Goal: Task Accomplishment & Management: Manage account settings

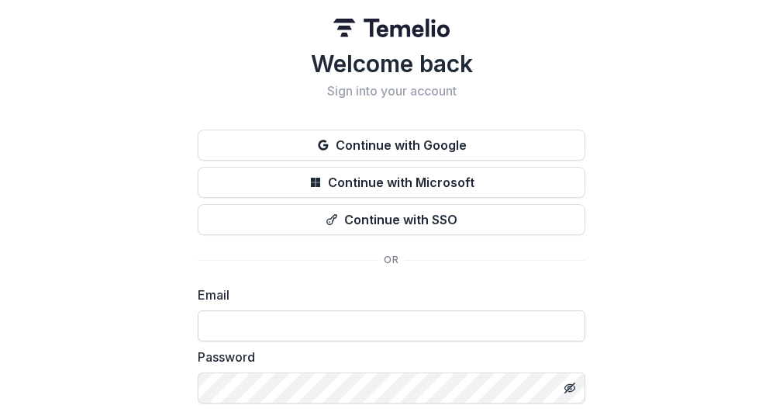
click at [342, 329] on input at bounding box center [392, 325] width 388 height 31
type input "**********"
drag, startPoint x: 776, startPoint y: 140, endPoint x: 665, endPoint y: 328, distance: 218.6
click at [729, 321] on div "**********" at bounding box center [391, 247] width 783 height 495
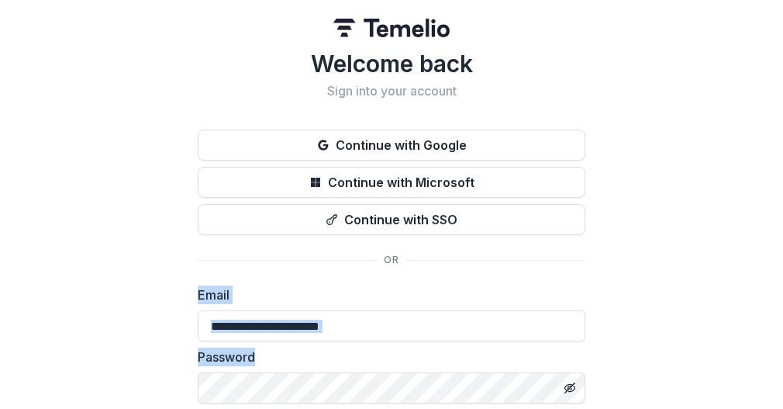
drag, startPoint x: 777, startPoint y: 234, endPoint x: 782, endPoint y: 347, distance: 112.6
click at [782, 349] on div "**********" at bounding box center [391, 204] width 783 height 409
drag, startPoint x: 777, startPoint y: 329, endPoint x: 781, endPoint y: 320, distance: 9.4
click at [775, 368] on div "**********" at bounding box center [391, 247] width 783 height 495
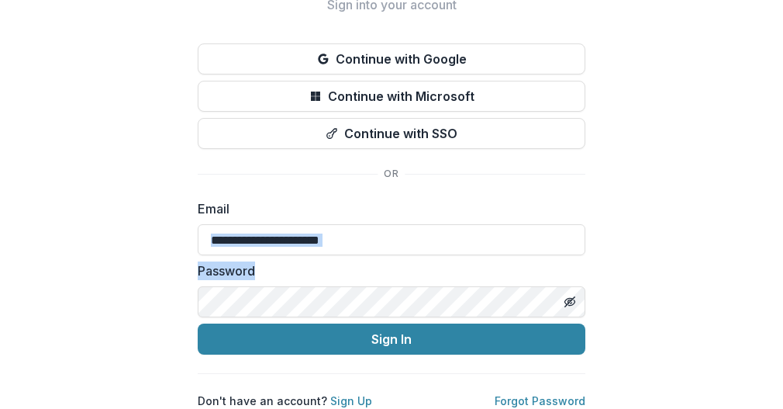
scroll to position [96, 0]
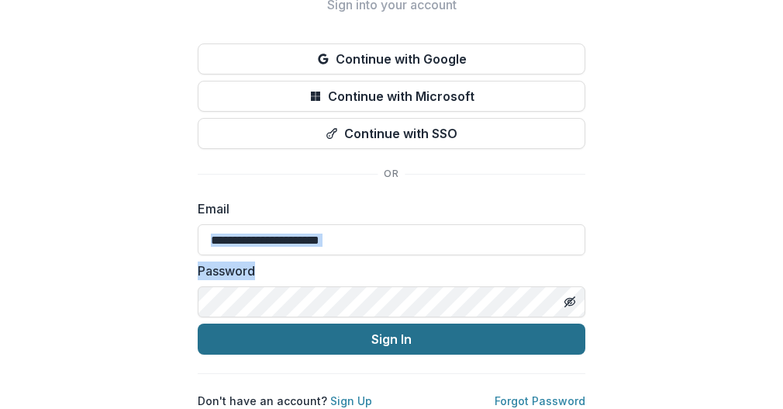
click at [463, 328] on button "Sign In" at bounding box center [392, 338] width 388 height 31
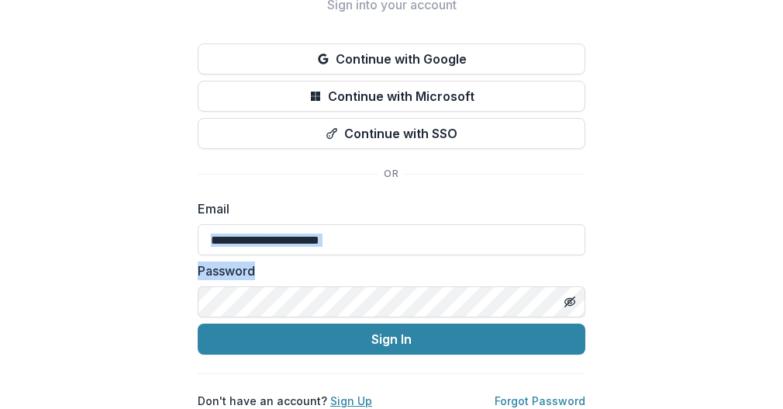
click at [343, 394] on link "Sign Up" at bounding box center [351, 400] width 42 height 13
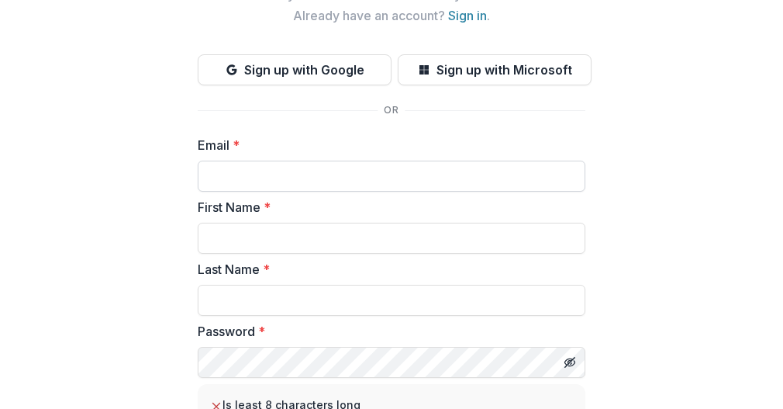
click at [310, 177] on input "Email *" at bounding box center [392, 175] width 388 height 31
type input "**********"
drag, startPoint x: 308, startPoint y: 230, endPoint x: 299, endPoint y: 224, distance: 10.8
click at [305, 227] on input "First Name *" at bounding box center [392, 238] width 388 height 31
type input "******"
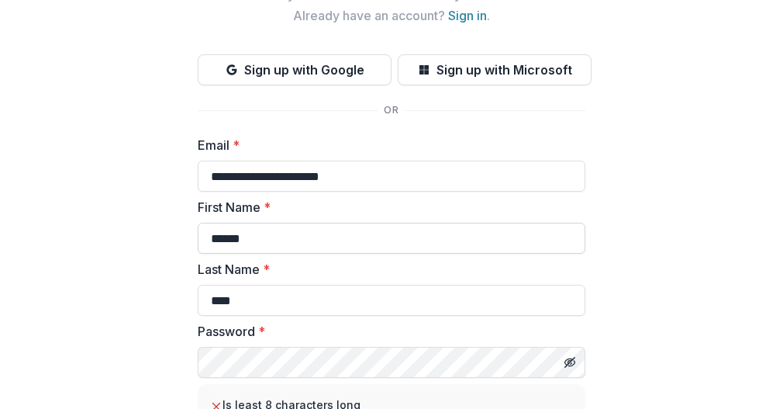
type input "****"
click at [573, 364] on icon "Toggle password visibility" at bounding box center [570, 362] width 12 height 12
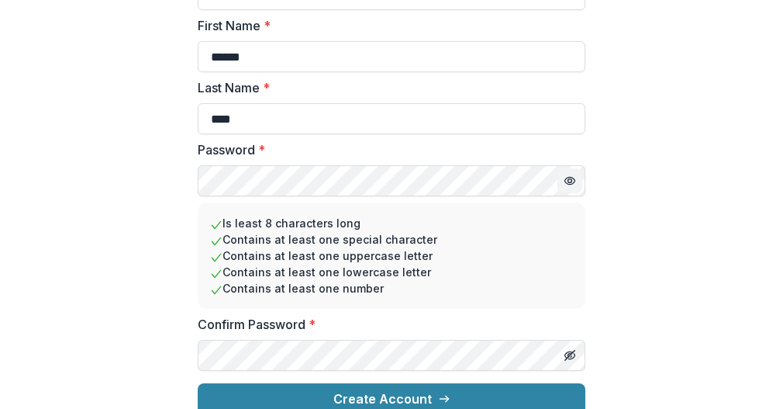
scroll to position [295, 0]
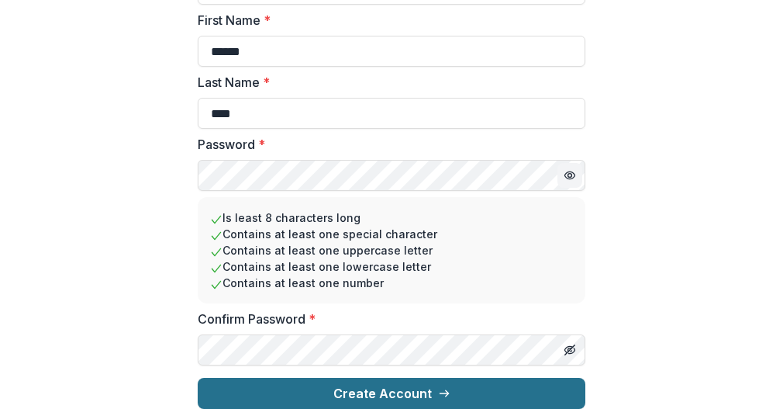
click at [462, 385] on button "Create Account" at bounding box center [392, 393] width 388 height 31
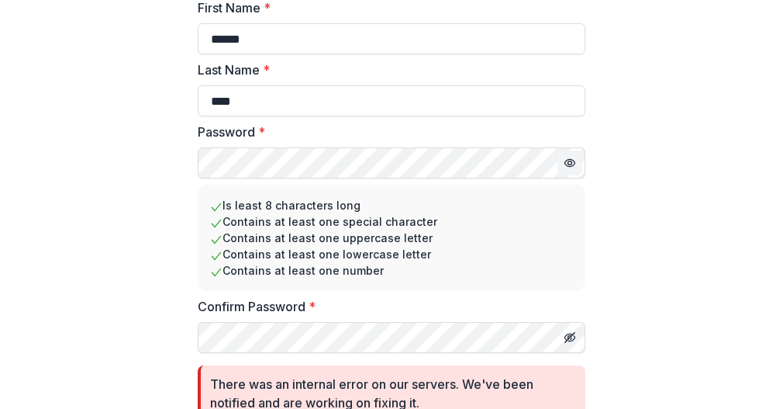
scroll to position [364, 0]
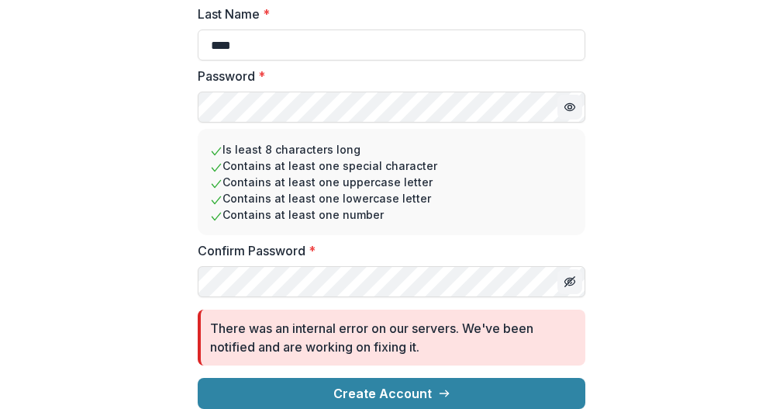
click at [575, 273] on button "Toggle password visibility" at bounding box center [569, 281] width 25 height 25
click at [568, 105] on circle "Toggle password visibility" at bounding box center [570, 107] width 4 height 4
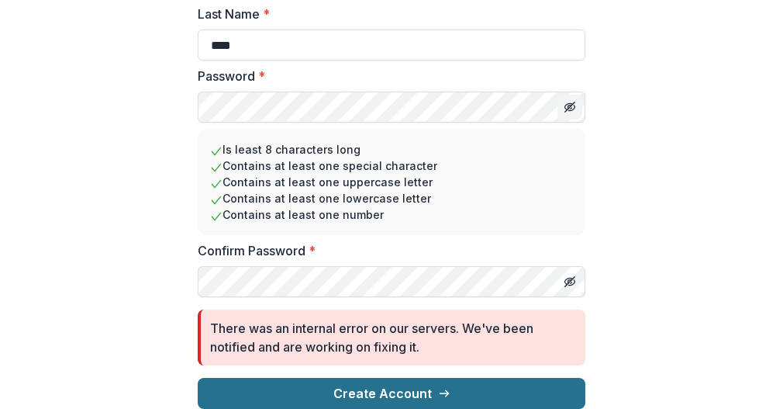
click at [416, 381] on button "Create Account" at bounding box center [392, 393] width 388 height 31
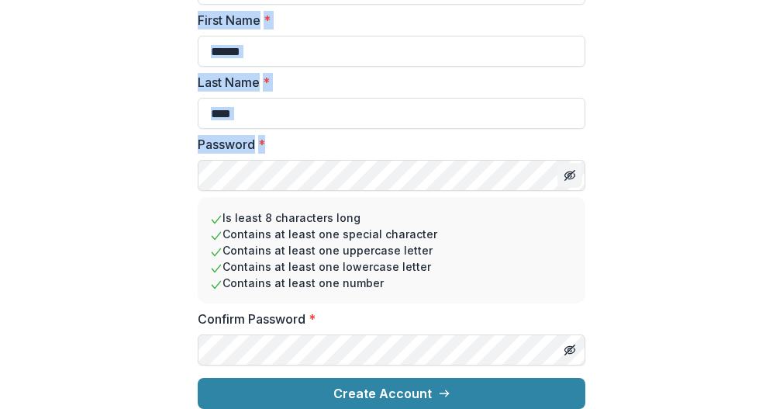
scroll to position [0, 0]
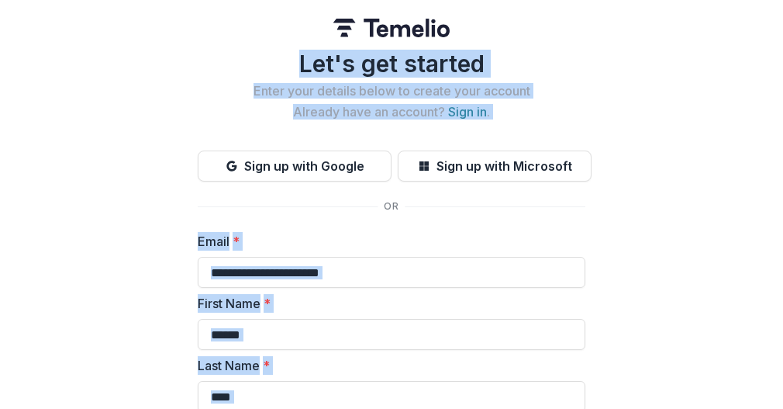
drag, startPoint x: 778, startPoint y: 180, endPoint x: 759, endPoint y: -95, distance: 275.1
click at [759, 0] on html "**********" at bounding box center [391, 204] width 783 height 409
click at [631, 65] on div "**********" at bounding box center [391, 346] width 783 height 692
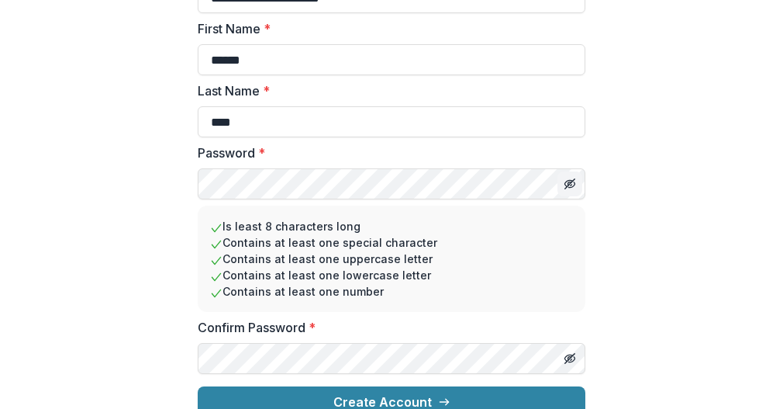
scroll to position [295, 0]
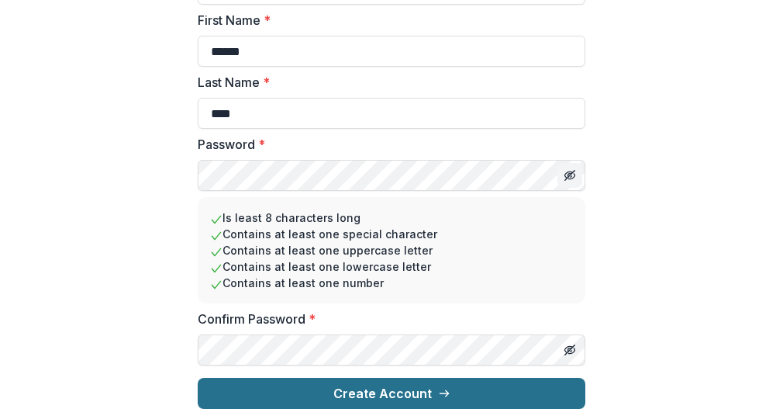
click at [438, 387] on icon "submit" at bounding box center [444, 393] width 12 height 12
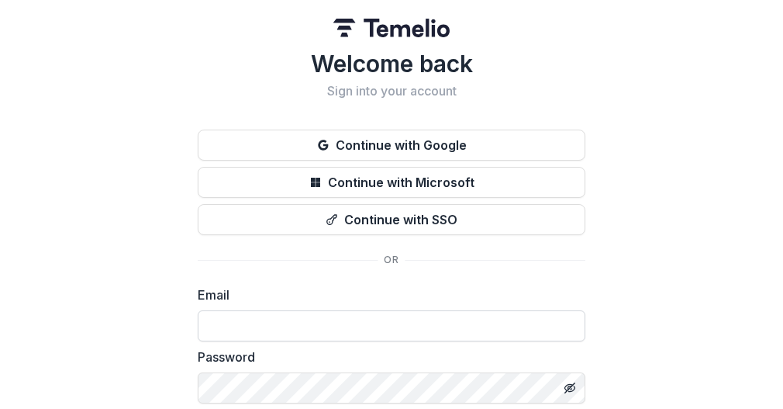
click at [473, 326] on input at bounding box center [392, 325] width 388 height 31
type input "**********"
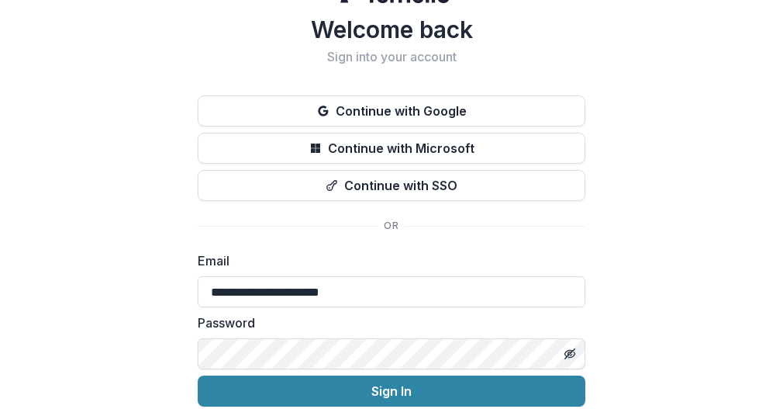
scroll to position [98, 0]
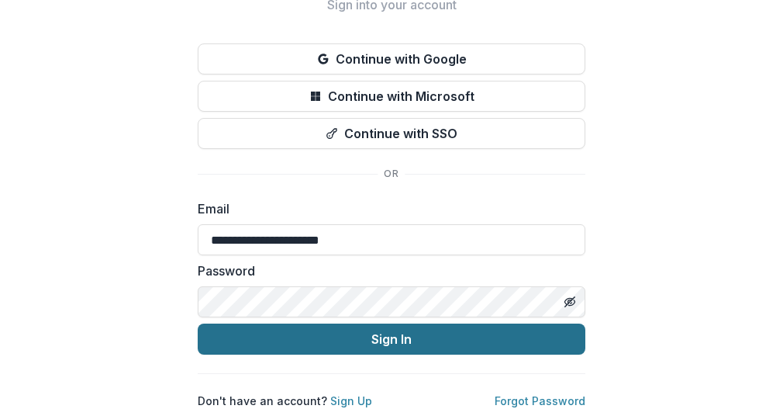
click at [524, 329] on button "Sign In" at bounding box center [392, 338] width 388 height 31
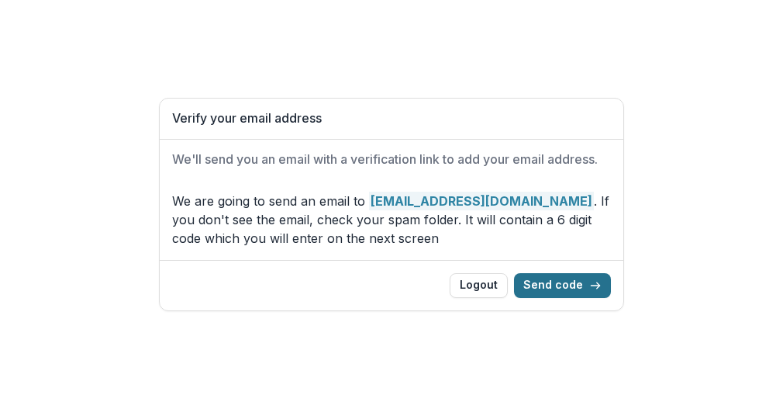
click at [585, 284] on button "Send code" at bounding box center [562, 285] width 97 height 25
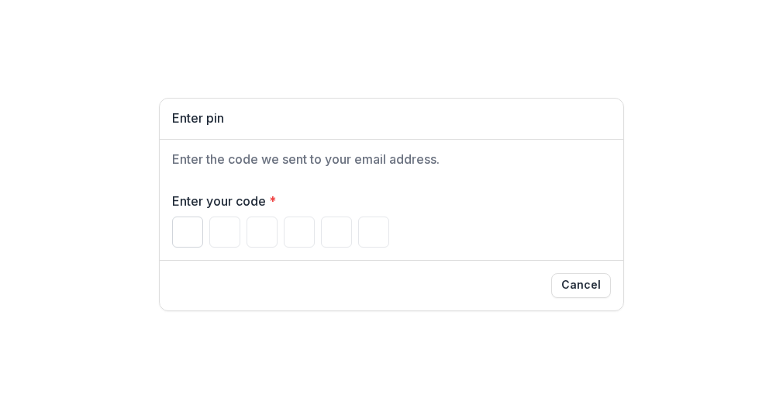
paste input "******"
type input "*"
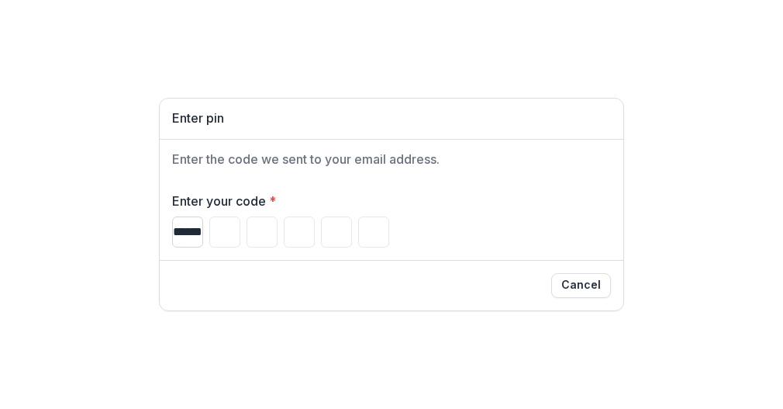
type input "*"
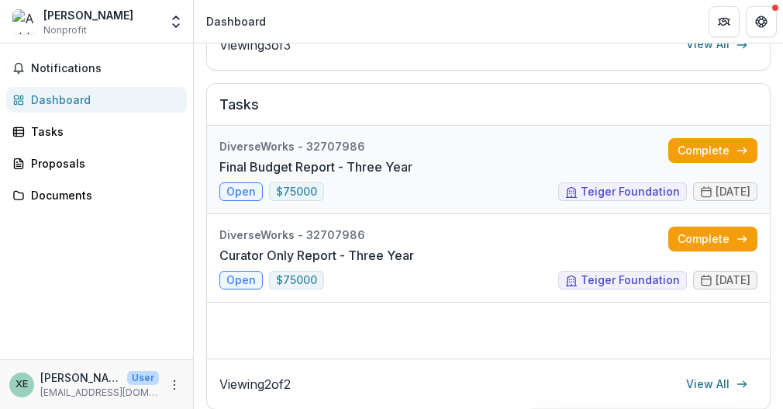
scroll to position [537, 0]
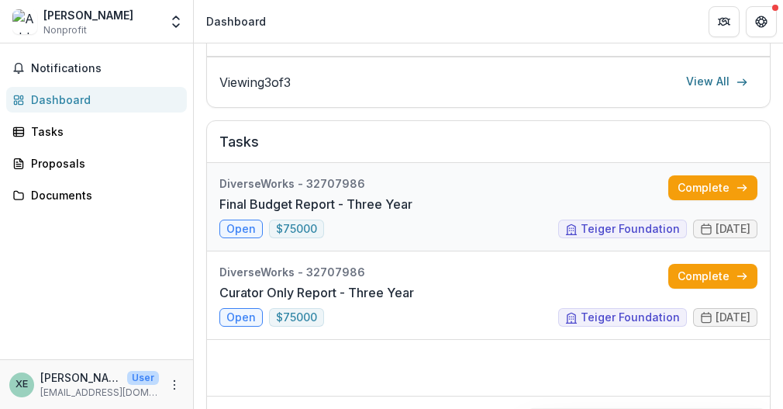
click at [242, 213] on link "Final Budget Report - Three Year" at bounding box center [315, 204] width 193 height 19
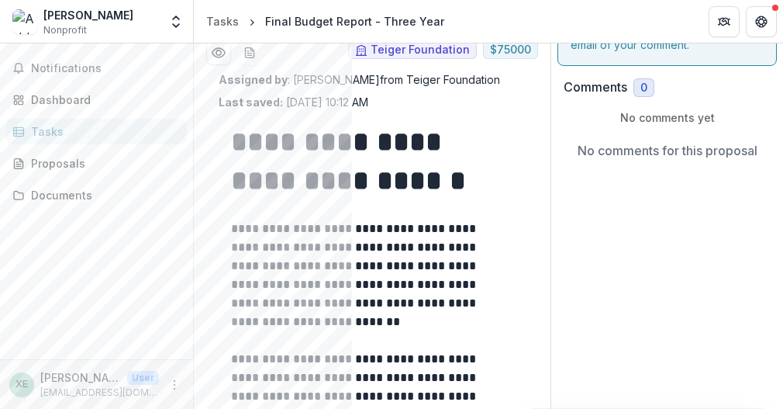
scroll to position [85, 0]
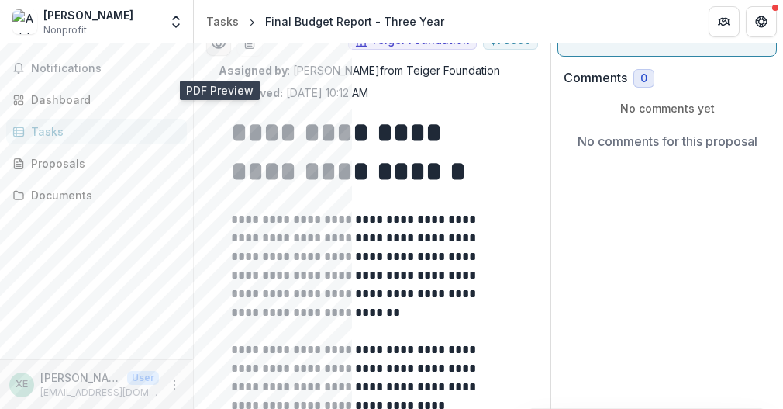
click at [223, 51] on icon "Preview 01591a82-ceb0-4ade-a5ab-5932cdc69674.pdf" at bounding box center [219, 44] width 16 height 16
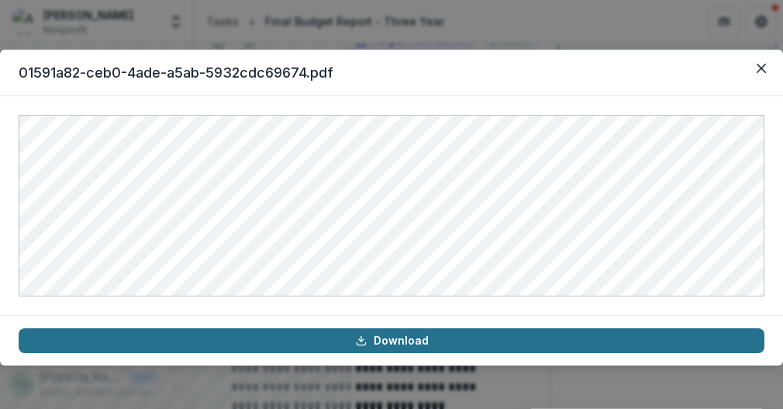
click at [508, 337] on link "Download" at bounding box center [392, 340] width 746 height 25
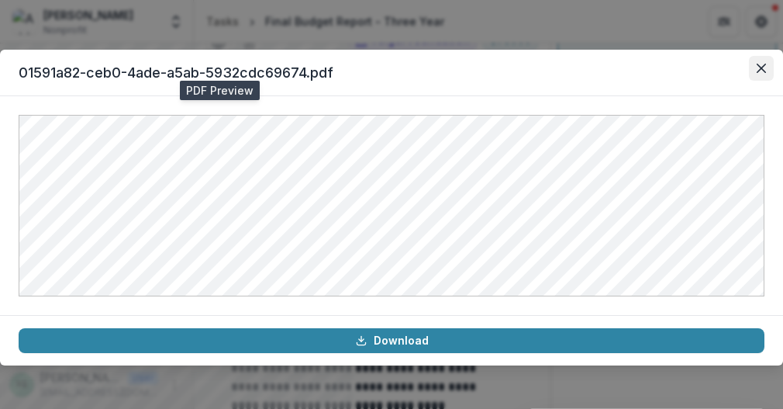
click at [761, 65] on icon "Close" at bounding box center [761, 68] width 9 height 9
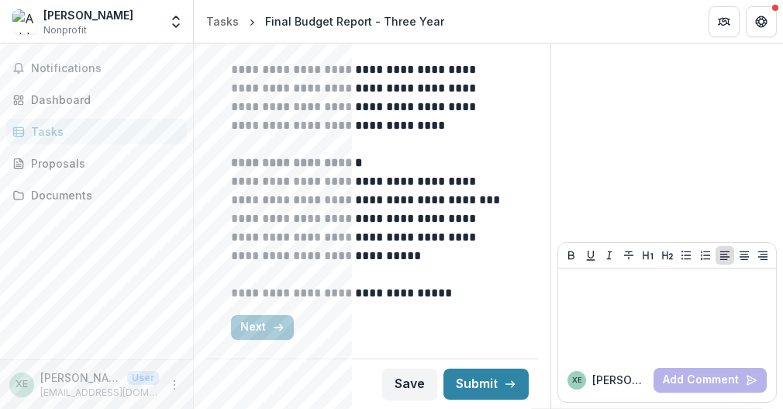
scroll to position [383, 0]
click at [256, 323] on button "Next" at bounding box center [262, 327] width 63 height 25
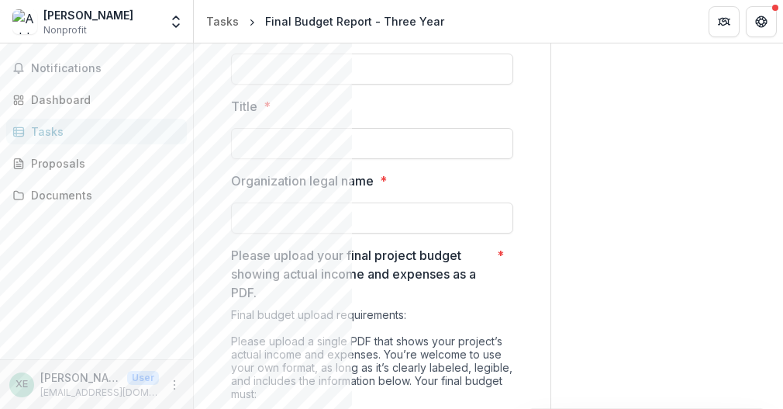
scroll to position [0, 0]
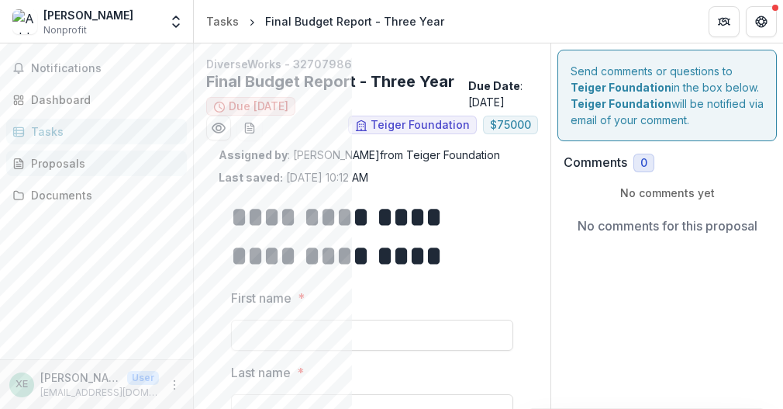
click at [81, 164] on div "Proposals" at bounding box center [102, 163] width 143 height 16
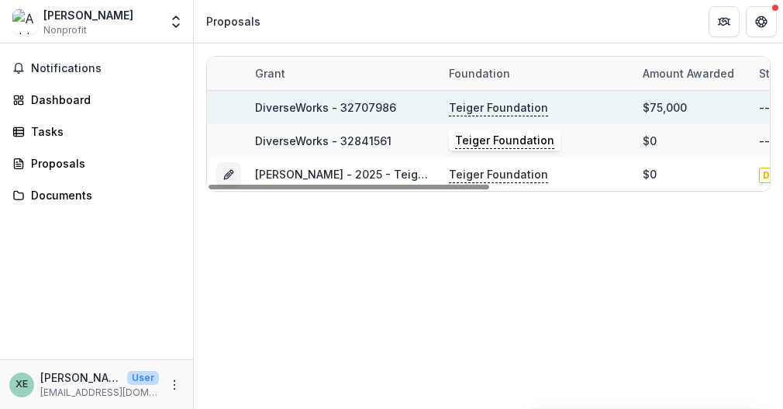
click at [492, 106] on p "Teiger Foundation" at bounding box center [498, 107] width 99 height 17
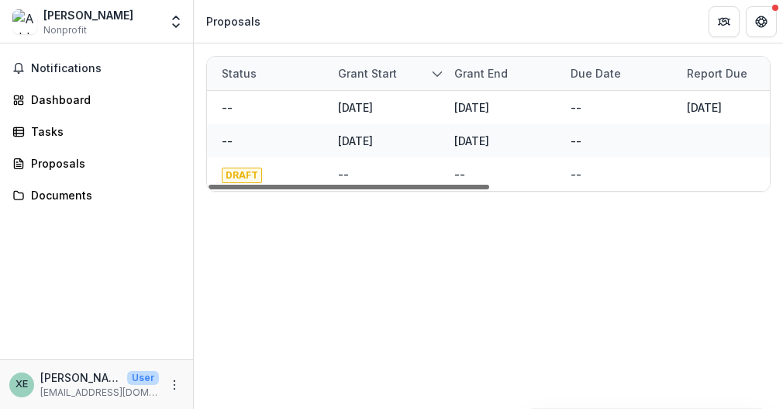
scroll to position [0, 561]
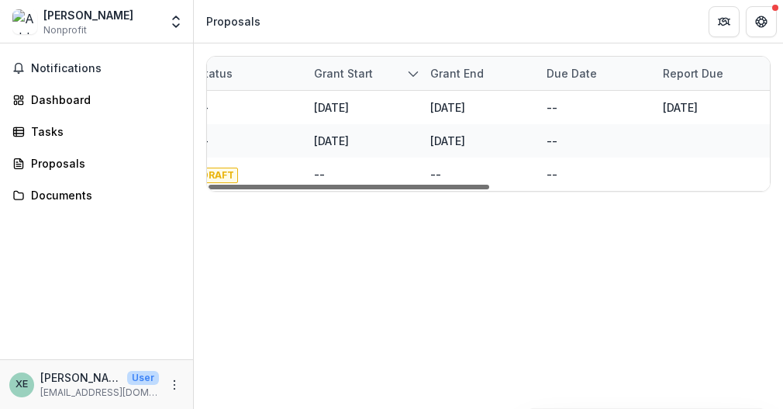
drag, startPoint x: 456, startPoint y: 189, endPoint x: 761, endPoint y: 190, distance: 305.5
click at [489, 189] on div at bounding box center [349, 187] width 281 height 5
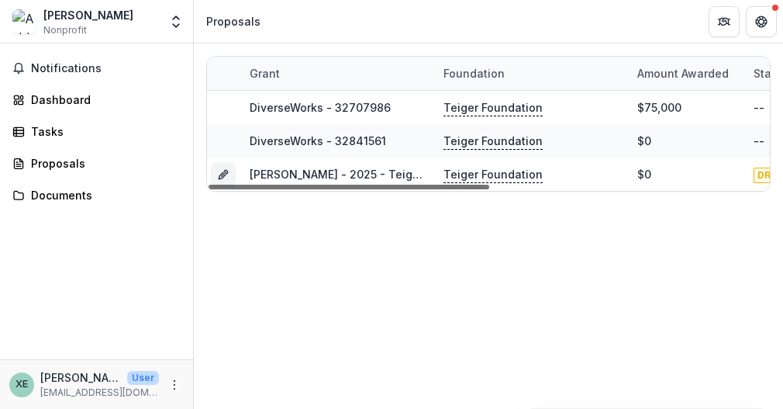
scroll to position [0, 0]
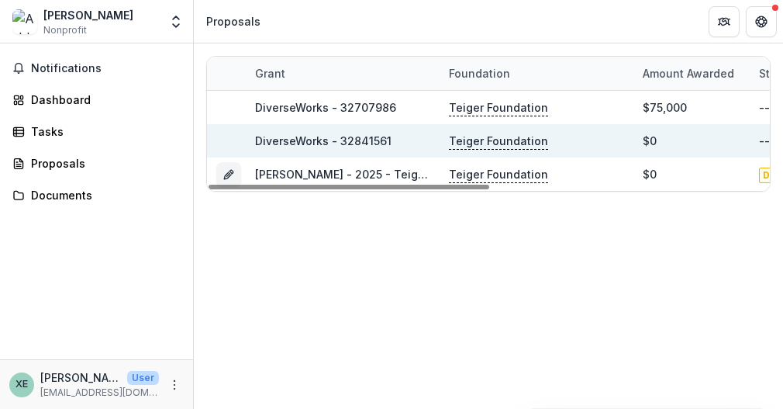
drag, startPoint x: 637, startPoint y: 184, endPoint x: 301, endPoint y: 148, distance: 338.4
click at [300, 150] on div "Grant Foundation Amount awarded Status Grant start Grant end Due Date Report Du…" at bounding box center [488, 124] width 563 height 134
click at [315, 139] on link "DiverseWorks - 32841561" at bounding box center [323, 140] width 136 height 13
